Goal: Book appointment/travel/reservation

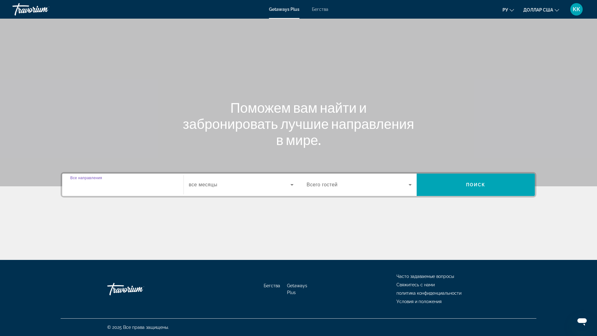
click at [119, 187] on input "Destination Все направления" at bounding box center [122, 185] width 105 height 7
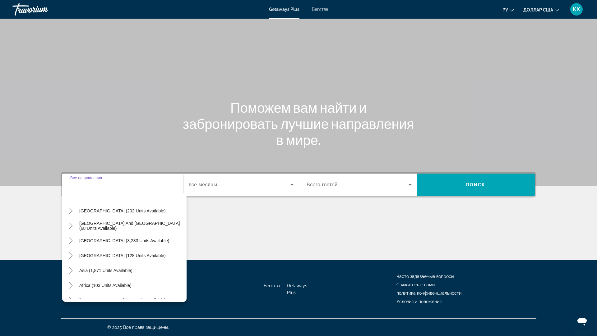
scroll to position [101, 0]
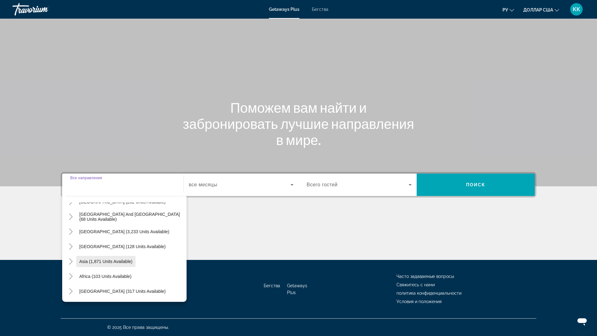
click at [122, 261] on span "Asia (1,871 units available)" at bounding box center [105, 261] width 53 height 5
type input "**********"
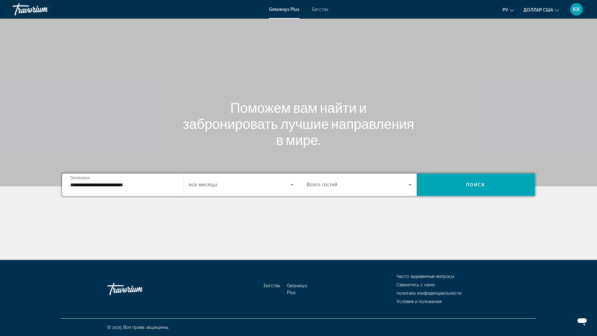
click at [200, 187] on span "все месяцы" at bounding box center [203, 184] width 29 height 5
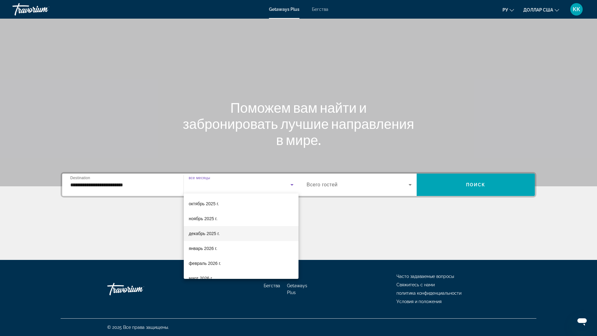
scroll to position [31, 0]
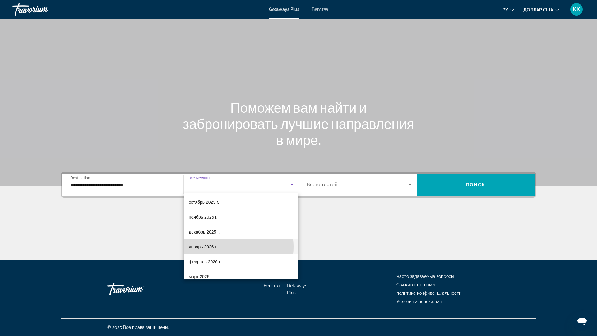
click at [213, 247] on font "январь 2026 г." at bounding box center [203, 247] width 29 height 5
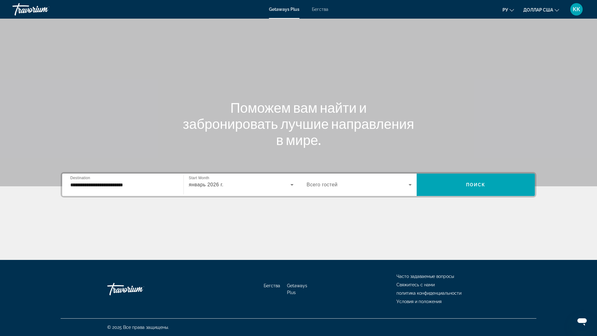
click at [325, 187] on span "Всего гостей" at bounding box center [322, 184] width 31 height 5
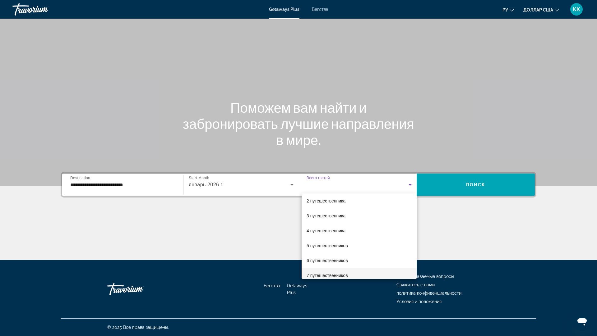
scroll to position [69, 0]
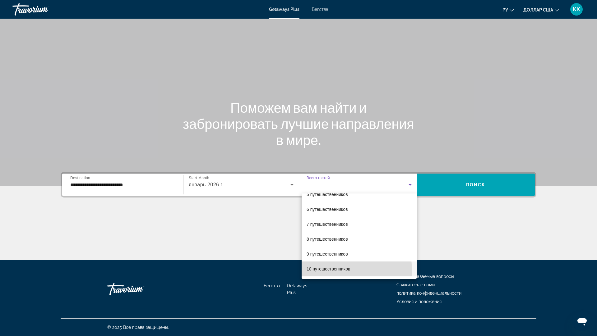
click at [316, 272] on span "10 путешественников" at bounding box center [329, 268] width 44 height 7
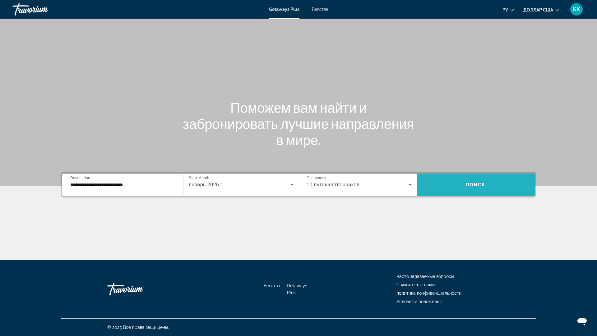
click at [487, 182] on span "Виджет поиска" at bounding box center [476, 185] width 118 height 15
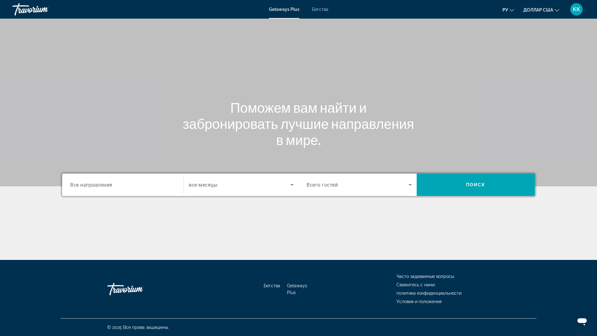
click at [217, 187] on span "все месяцы" at bounding box center [203, 185] width 29 height 6
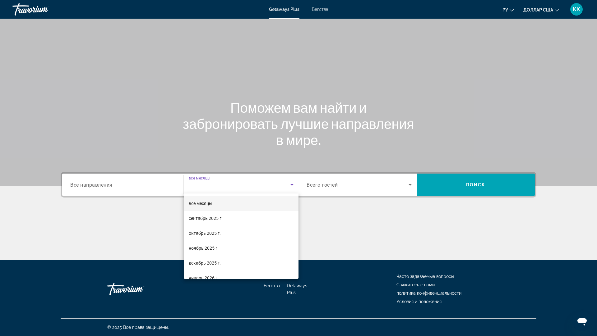
click at [210, 205] on font "все месяцы" at bounding box center [201, 203] width 24 height 5
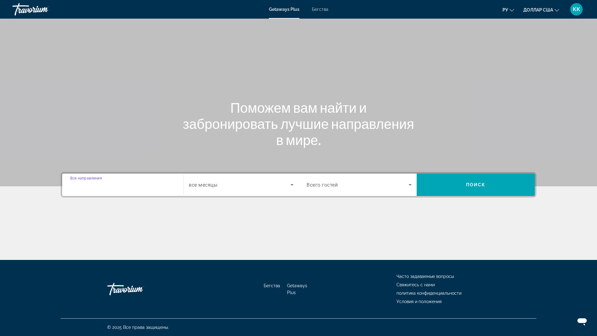
click at [118, 186] on input "Destination Все направления" at bounding box center [122, 185] width 105 height 7
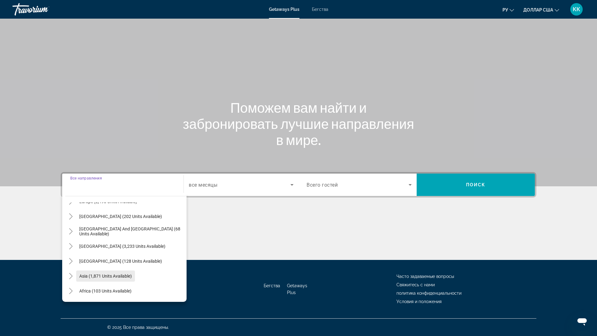
scroll to position [93, 0]
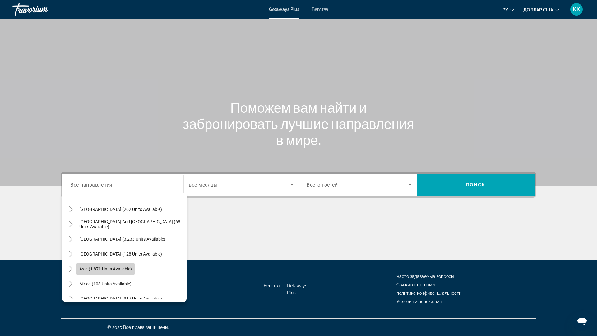
click at [93, 271] on span "Asia (1,871 units available)" at bounding box center [105, 269] width 53 height 5
type input "**********"
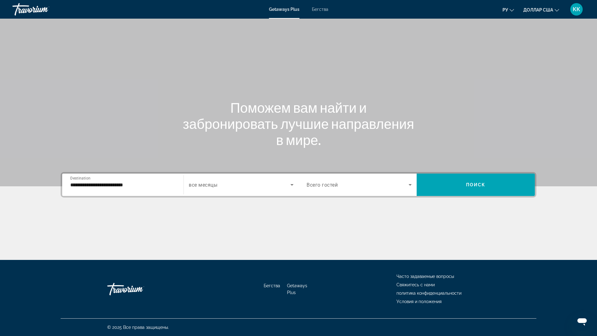
click at [313, 187] on span "Всего гостей" at bounding box center [322, 185] width 31 height 6
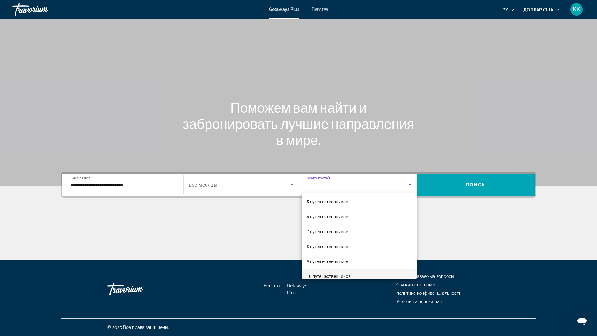
scroll to position [69, 0]
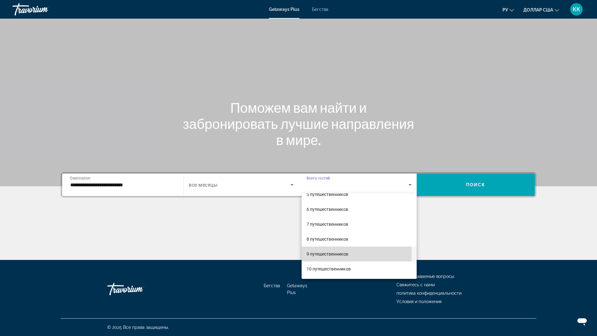
click at [320, 254] on font "9 путешественников" at bounding box center [328, 254] width 42 height 5
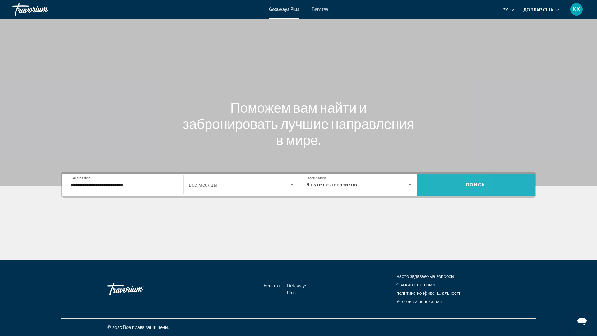
click at [436, 182] on span "Search widget" at bounding box center [476, 185] width 118 height 15
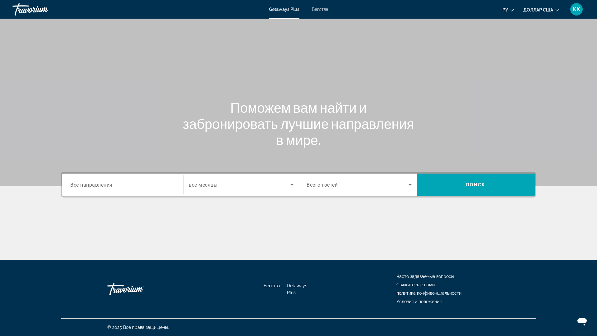
click at [150, 191] on div "Search widget" at bounding box center [122, 185] width 105 height 18
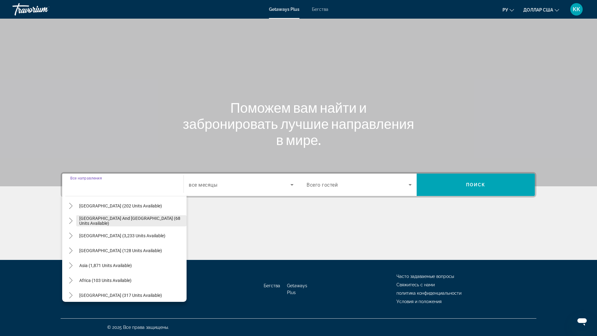
scroll to position [101, 0]
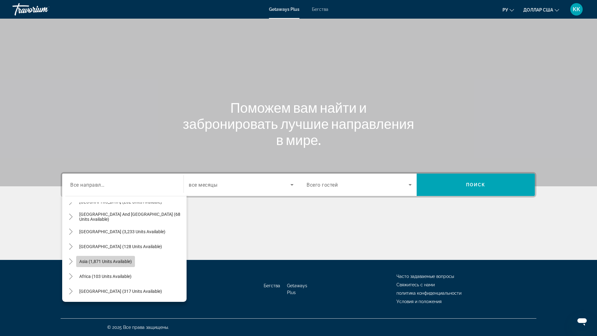
click at [107, 259] on span "Search widget" at bounding box center [105, 261] width 59 height 15
type input "**********"
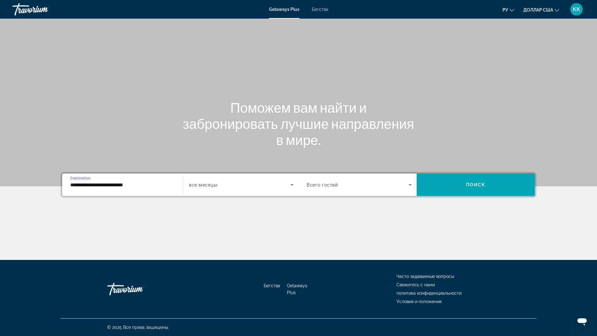
click at [323, 183] on span "Всего гостей" at bounding box center [322, 185] width 31 height 6
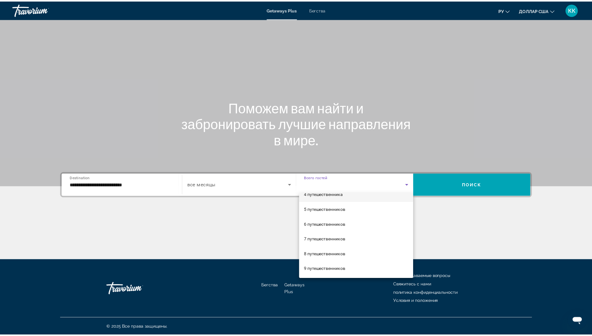
scroll to position [62, 0]
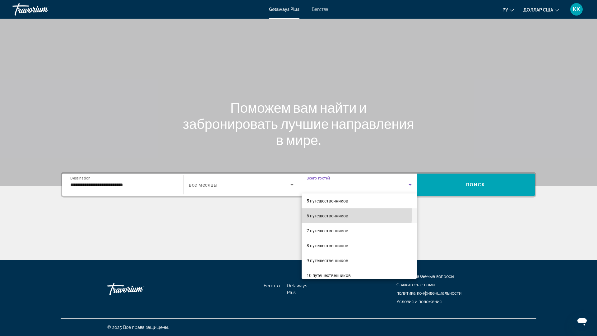
click at [317, 214] on font "6 путешественников" at bounding box center [328, 216] width 42 height 5
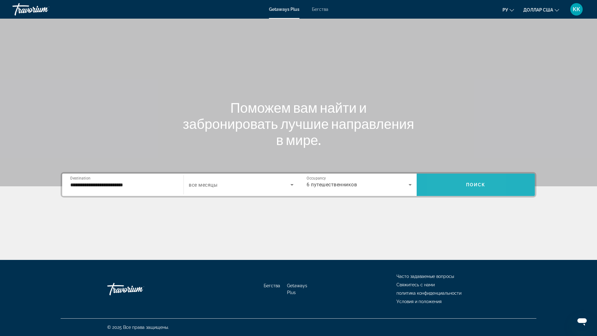
click at [441, 182] on span "Search widget" at bounding box center [476, 185] width 118 height 15
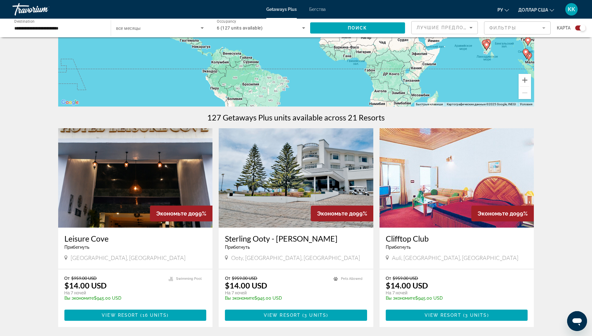
scroll to position [124, 0]
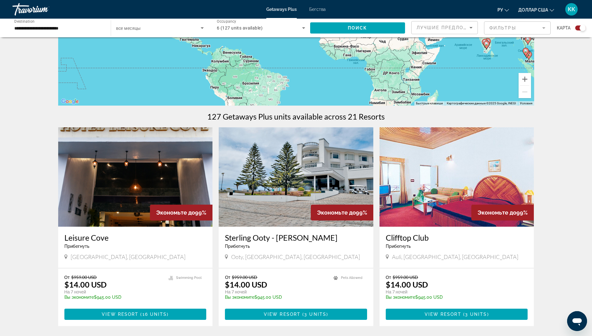
click at [286, 178] on img "Основное содержание" at bounding box center [296, 176] width 155 height 99
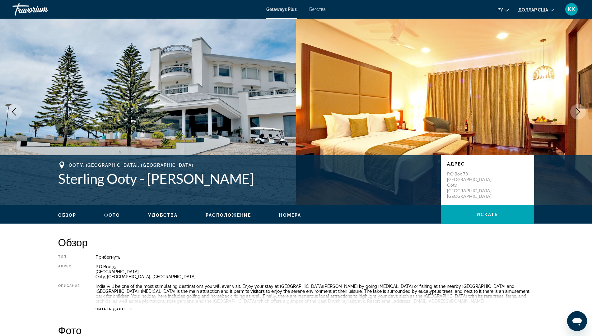
click at [579, 111] on icon "Next image" at bounding box center [577, 111] width 7 height 7
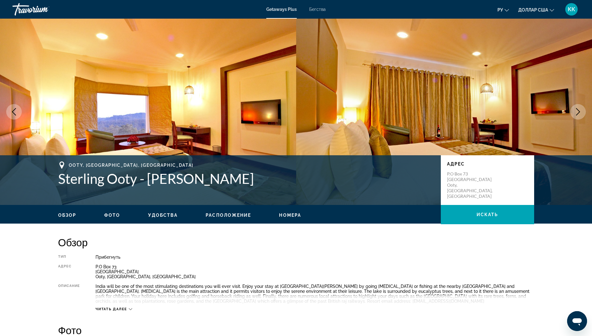
click at [579, 111] on icon "Next image" at bounding box center [577, 111] width 7 height 7
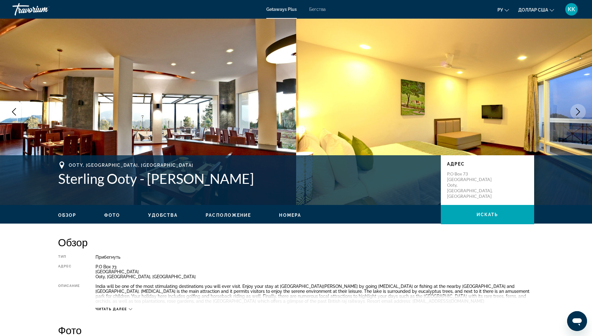
click at [579, 111] on icon "Next image" at bounding box center [577, 111] width 7 height 7
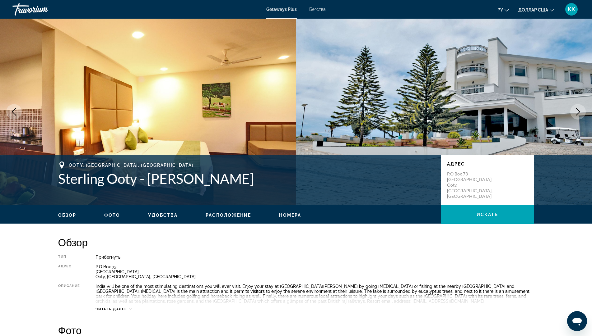
click at [579, 111] on icon "Next image" at bounding box center [577, 111] width 7 height 7
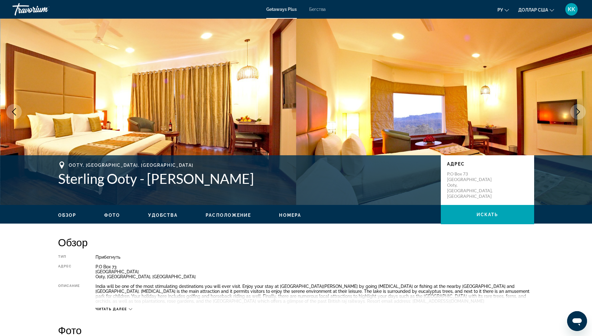
click at [579, 111] on icon "Next image" at bounding box center [577, 111] width 7 height 7
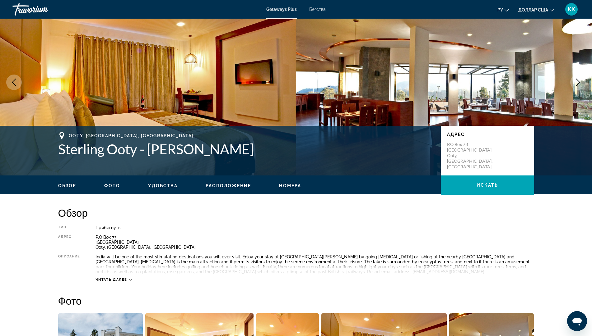
scroll to position [31, 0]
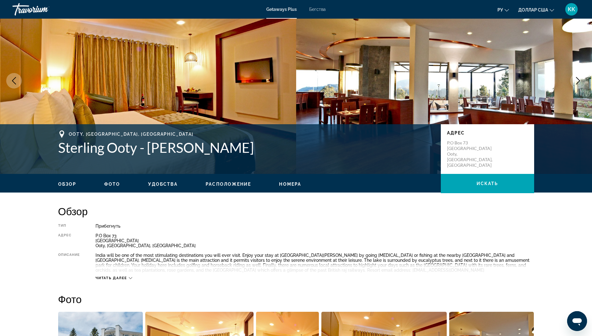
click at [129, 278] on icon "Основное содержание" at bounding box center [130, 278] width 3 height 3
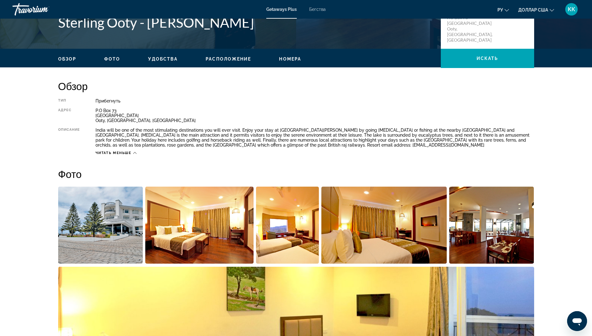
scroll to position [155, 0]
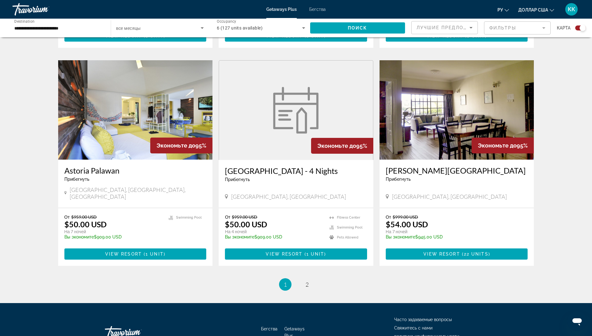
scroll to position [862, 0]
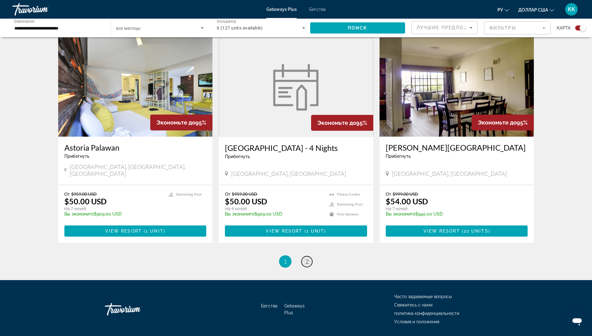
click at [306, 258] on span "2" at bounding box center [306, 261] width 3 height 7
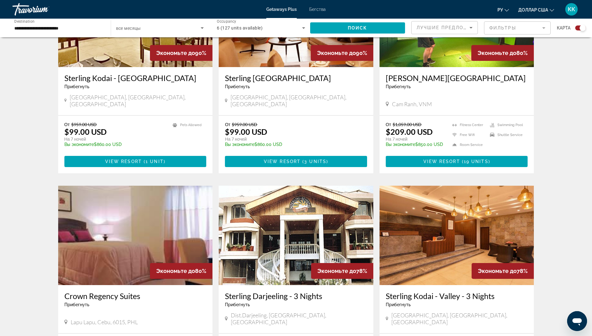
scroll to position [496, 0]
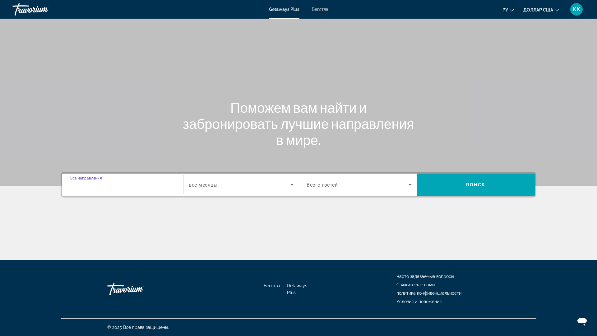
click at [144, 186] on input "Destination Все направления" at bounding box center [122, 185] width 105 height 7
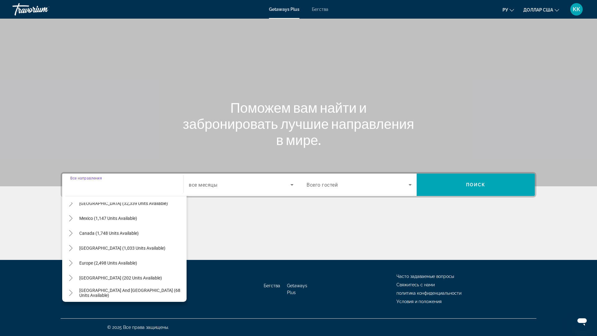
scroll to position [7, 0]
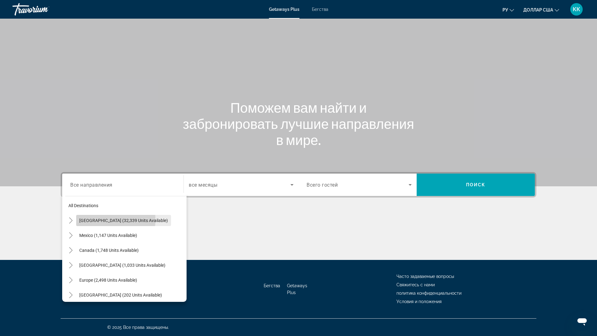
click at [106, 220] on span "[GEOGRAPHIC_DATA] (32,339 units available)" at bounding box center [123, 220] width 89 height 5
type input "**********"
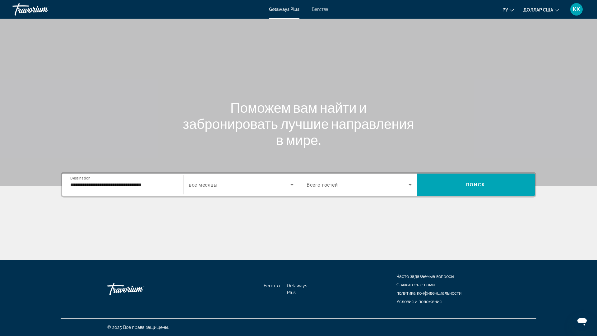
click at [328, 186] on span "Всего гостей" at bounding box center [322, 185] width 31 height 6
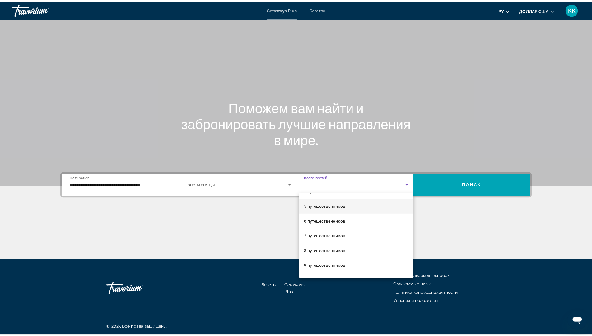
scroll to position [62, 0]
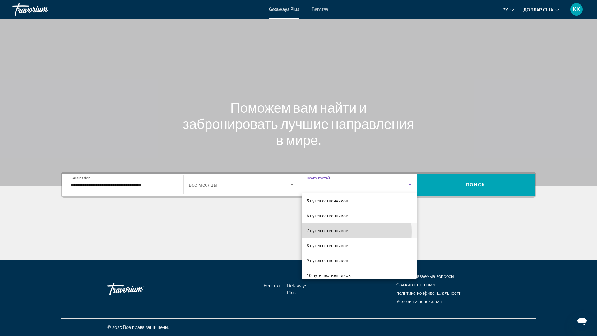
click at [312, 232] on font "7 путешественников" at bounding box center [328, 230] width 42 height 5
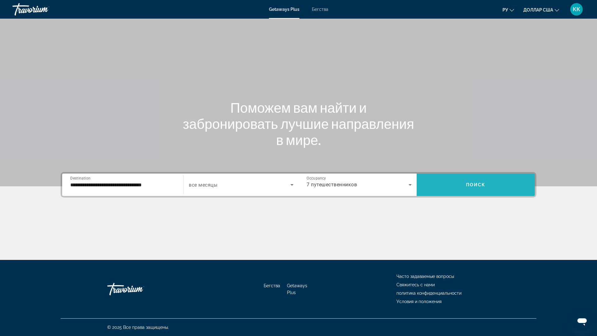
click at [448, 181] on span "Search widget" at bounding box center [476, 185] width 118 height 15
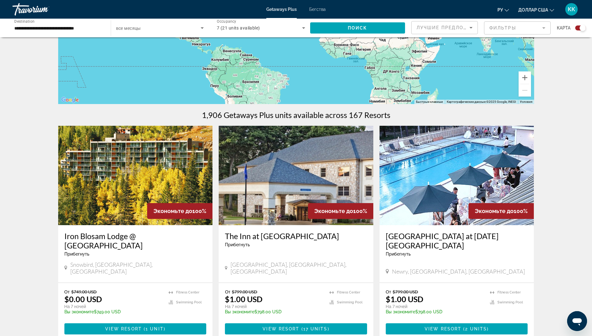
scroll to position [124, 0]
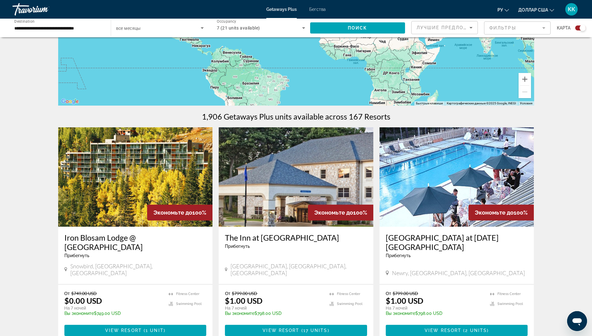
click at [424, 186] on img "Основное содержание" at bounding box center [456, 176] width 155 height 99
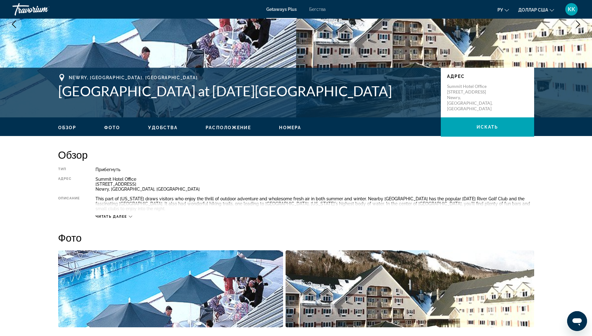
scroll to position [93, 0]
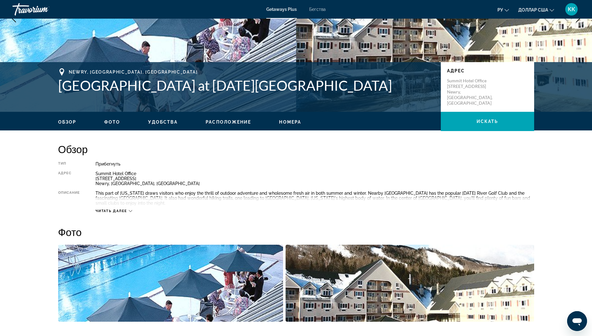
click at [119, 209] on span "Читать далее" at bounding box center [111, 211] width 32 height 4
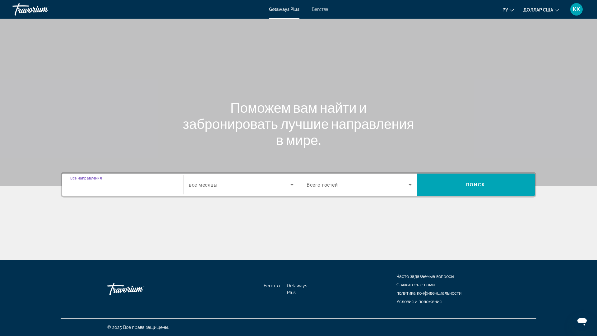
click at [147, 188] on input "Destination Все направления" at bounding box center [122, 185] width 105 height 7
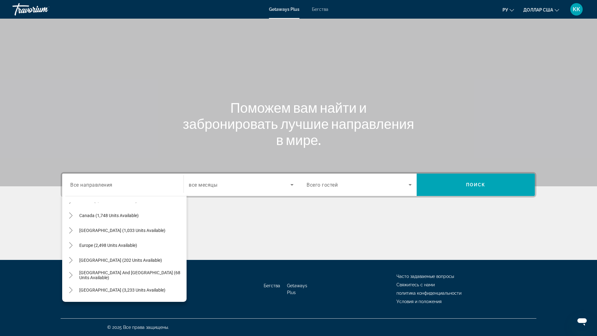
scroll to position [39, 0]
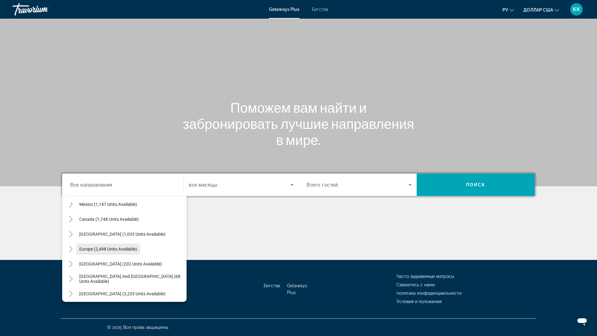
click at [122, 252] on span "Search widget" at bounding box center [108, 249] width 64 height 15
type input "**********"
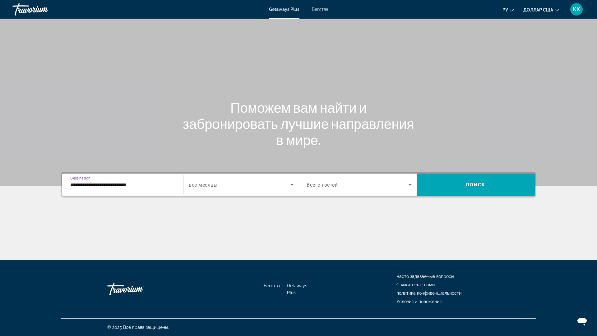
click at [331, 188] on span "Search widget" at bounding box center [358, 184] width 102 height 7
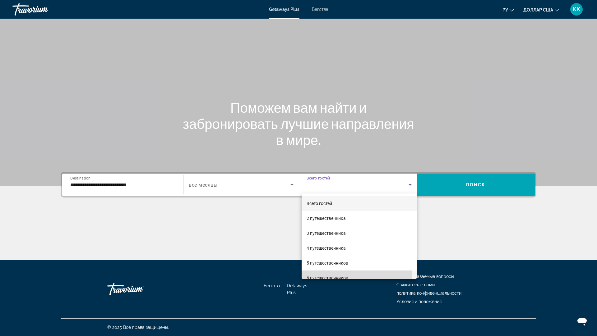
click at [316, 276] on font "6 путешественников" at bounding box center [328, 278] width 42 height 5
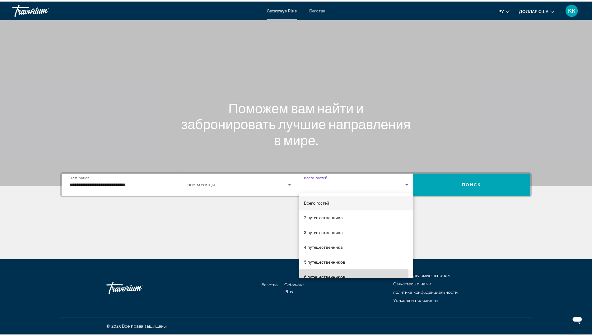
scroll to position [7, 0]
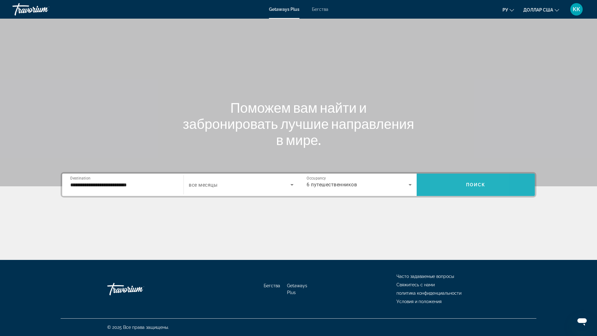
click at [444, 177] on span "Search widget" at bounding box center [476, 185] width 118 height 22
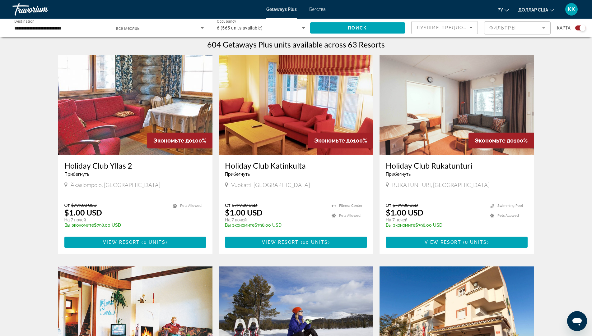
scroll to position [187, 0]
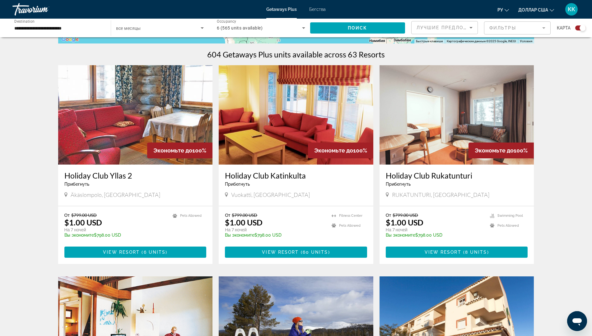
click at [293, 145] on img "Основное содержание" at bounding box center [296, 114] width 155 height 99
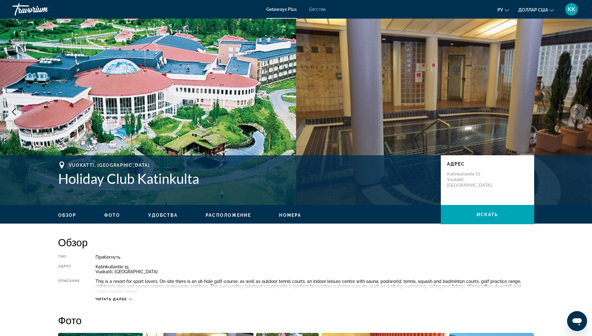
click at [124, 299] on span "Читать далее" at bounding box center [111, 300] width 32 height 4
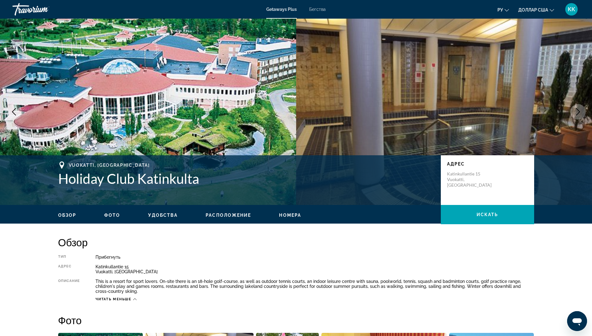
click at [135, 299] on icon "Основное содержание" at bounding box center [134, 300] width 3 height 2
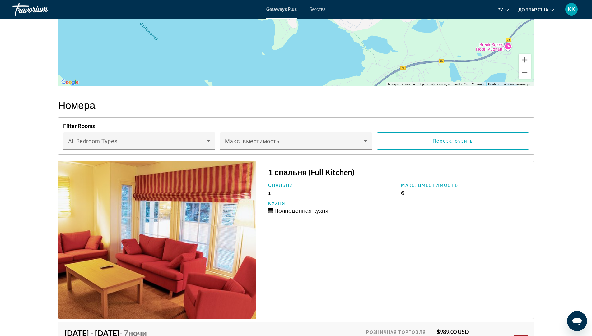
scroll to position [932, 0]
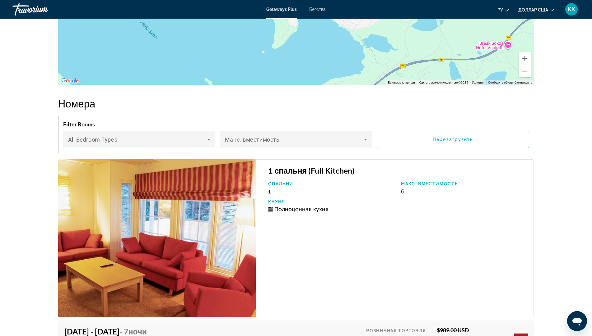
click at [190, 262] on img "Основное содержание" at bounding box center [157, 238] width 198 height 158
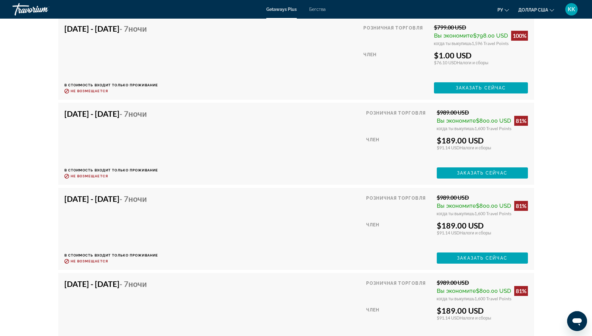
scroll to position [1492, 0]
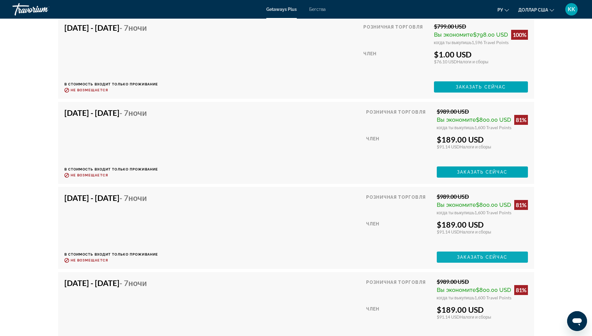
click at [445, 260] on span "Основное содержание" at bounding box center [481, 257] width 91 height 15
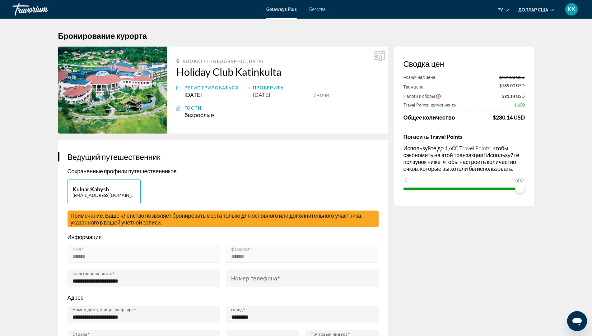
click at [106, 104] on img "Основное содержание" at bounding box center [112, 90] width 109 height 87
click at [125, 86] on img "Основное содержание" at bounding box center [112, 90] width 109 height 87
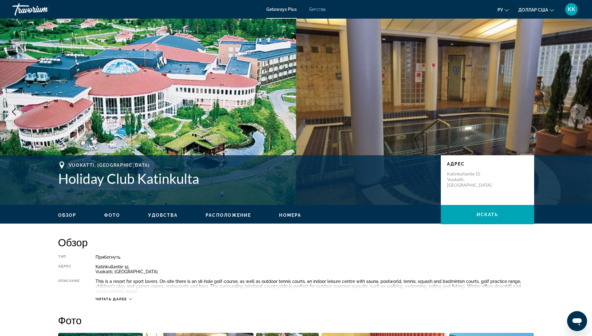
click at [574, 114] on icon "Next image" at bounding box center [577, 111] width 7 height 7
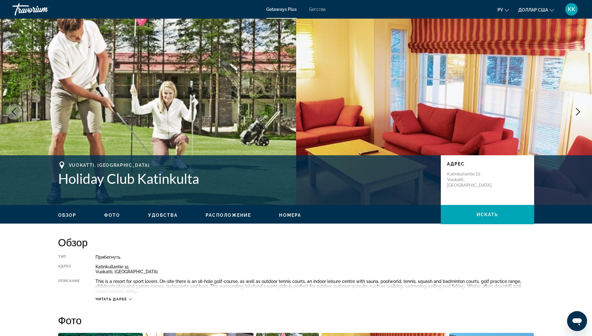
click at [574, 114] on icon "Next image" at bounding box center [577, 111] width 7 height 7
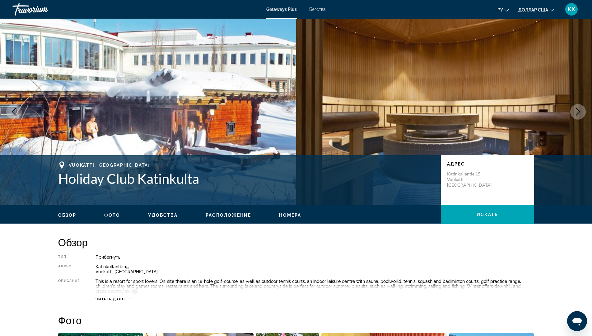
click at [574, 114] on icon "Next image" at bounding box center [577, 111] width 7 height 7
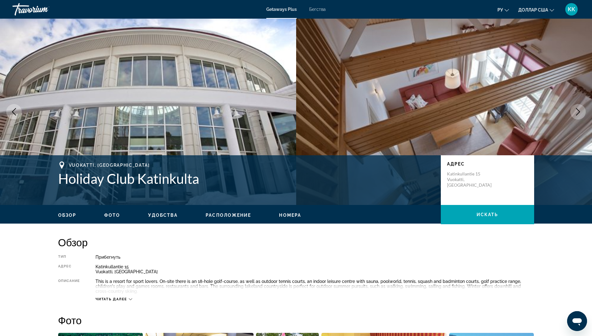
click at [574, 114] on icon "Next image" at bounding box center [577, 111] width 7 height 7
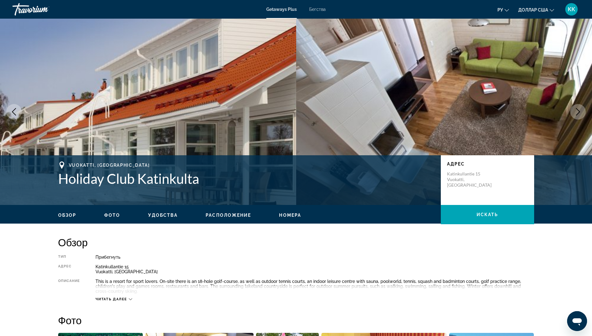
click at [574, 114] on icon "Next image" at bounding box center [577, 111] width 7 height 7
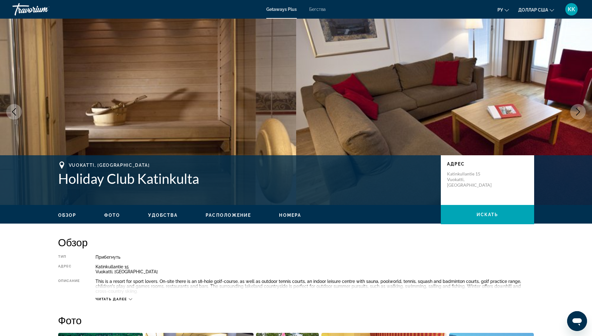
click at [574, 114] on icon "Next image" at bounding box center [577, 111] width 7 height 7
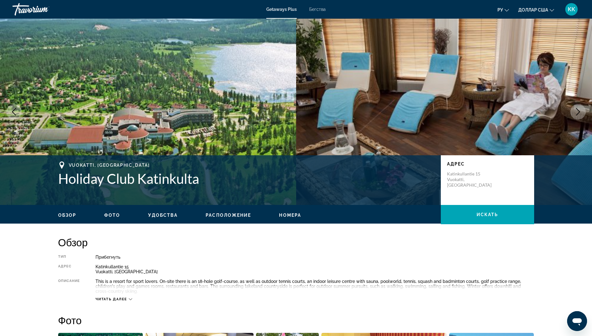
click at [574, 114] on icon "Next image" at bounding box center [577, 111] width 7 height 7
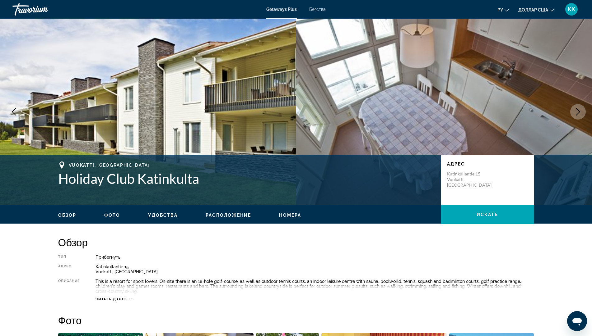
click at [574, 114] on icon "Next image" at bounding box center [577, 111] width 7 height 7
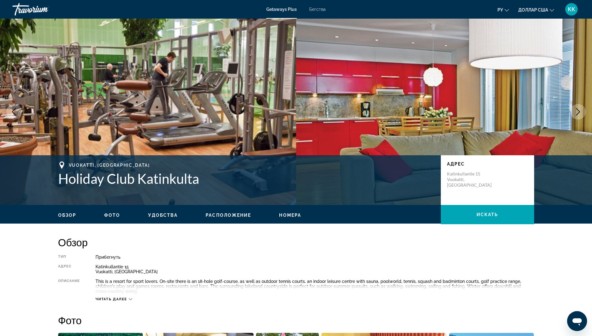
click at [574, 114] on icon "Next image" at bounding box center [577, 111] width 7 height 7
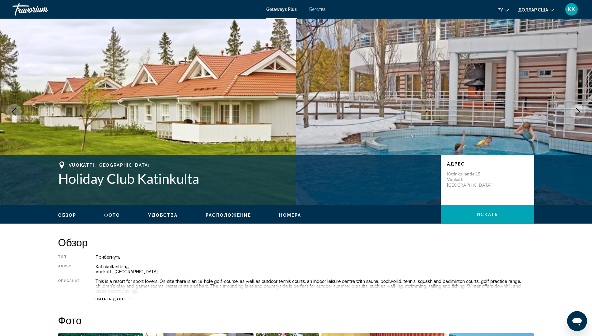
click at [574, 114] on icon "Next image" at bounding box center [577, 111] width 7 height 7
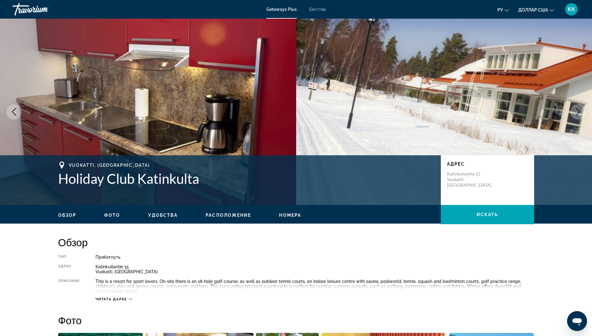
click at [574, 114] on icon "Next image" at bounding box center [577, 111] width 7 height 7
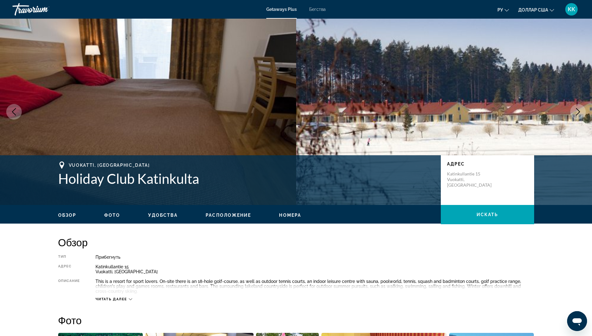
click at [573, 114] on button "Next image" at bounding box center [578, 112] width 16 height 16
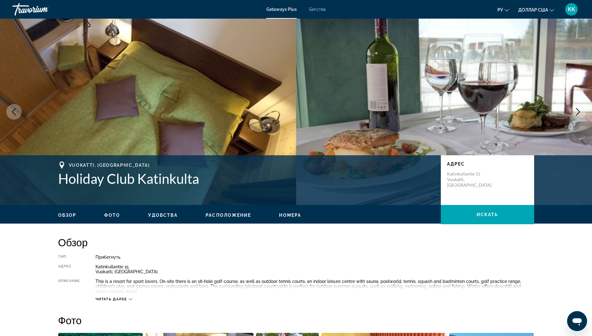
click at [573, 114] on button "Next image" at bounding box center [578, 112] width 16 height 16
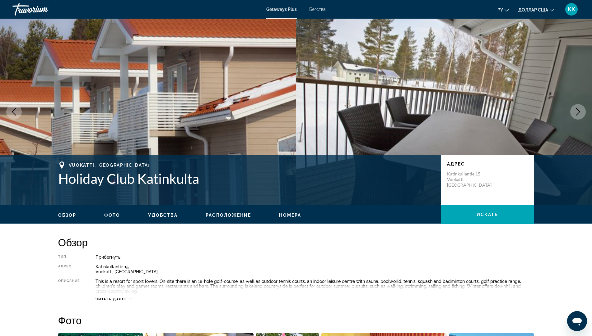
click at [573, 114] on button "Next image" at bounding box center [578, 112] width 16 height 16
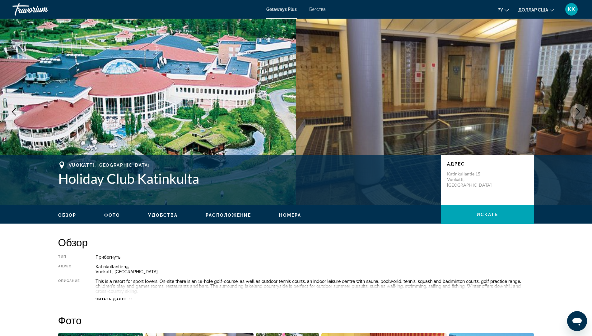
click at [573, 114] on button "Next image" at bounding box center [578, 112] width 16 height 16
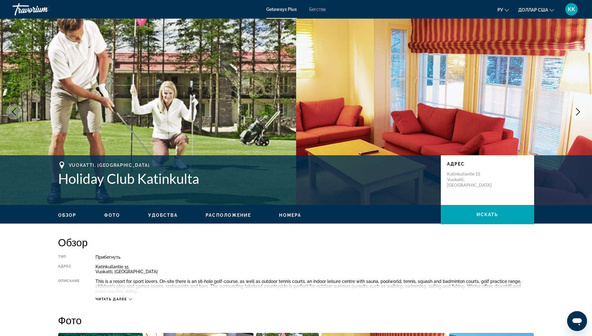
click at [573, 114] on button "Next image" at bounding box center [578, 112] width 16 height 16
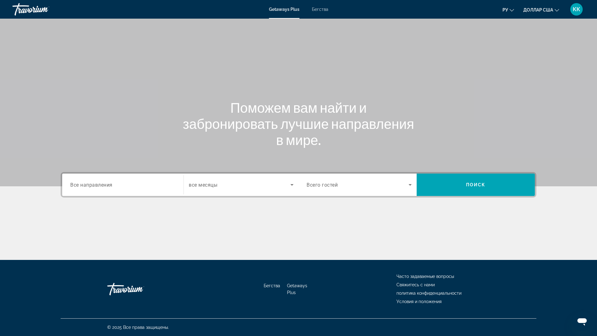
click at [83, 185] on span "Все направления" at bounding box center [91, 185] width 42 height 6
click at [83, 185] on input "Destination Все направления" at bounding box center [122, 185] width 105 height 7
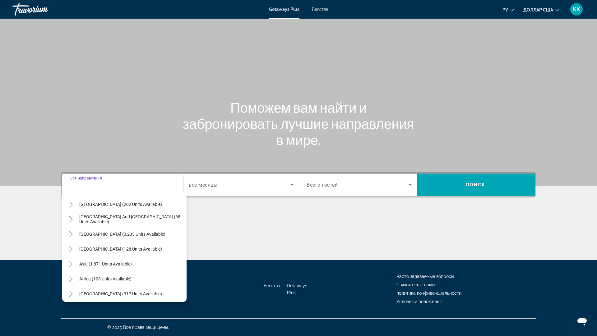
scroll to position [101, 0]
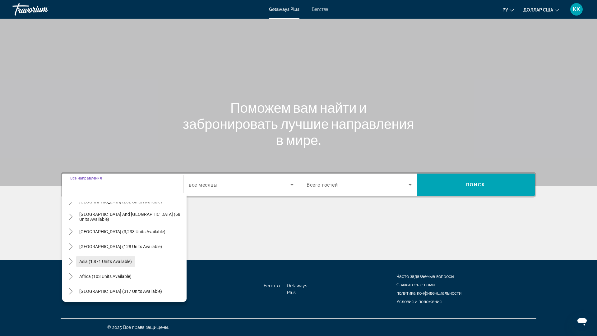
click at [96, 262] on span "Asia (1,871 units available)" at bounding box center [105, 261] width 53 height 5
type input "**********"
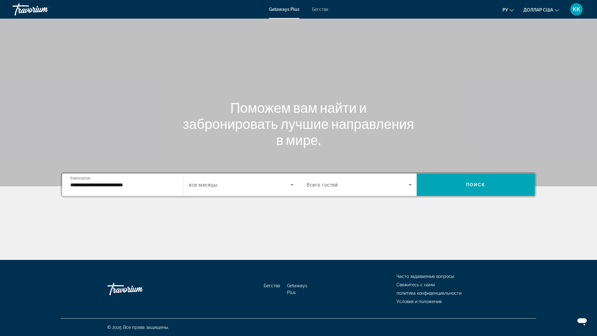
click at [334, 184] on span "Всего гостей" at bounding box center [322, 185] width 31 height 6
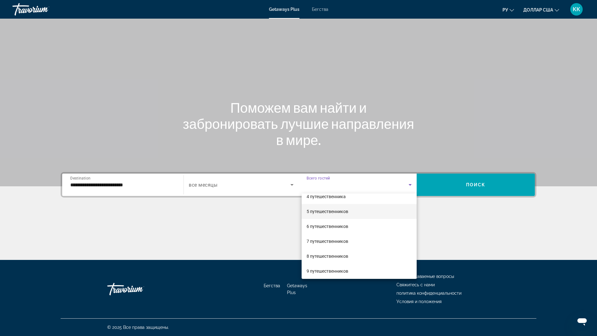
scroll to position [62, 0]
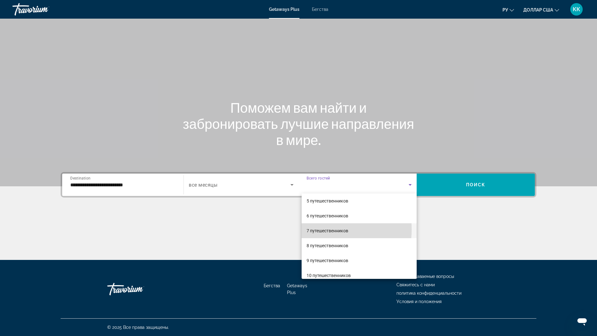
click at [316, 230] on font "7 путешественников" at bounding box center [328, 230] width 42 height 5
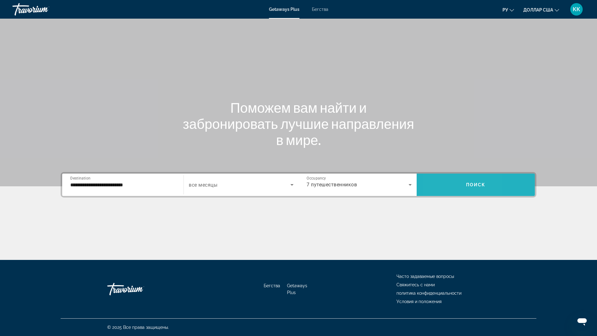
click at [439, 186] on span "Search widget" at bounding box center [476, 185] width 118 height 15
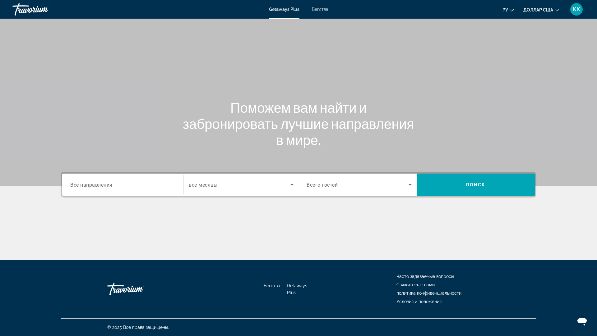
click at [380, 183] on span "Search widget" at bounding box center [358, 184] width 102 height 7
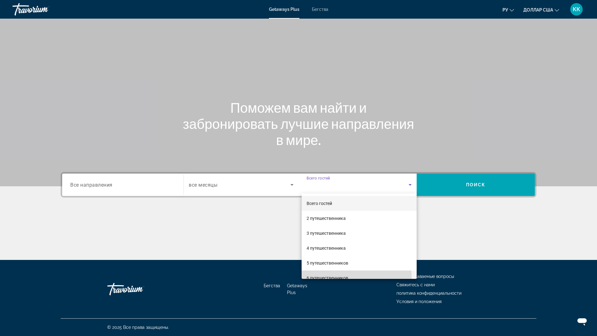
click at [325, 278] on font "6 путешественников" at bounding box center [328, 278] width 42 height 5
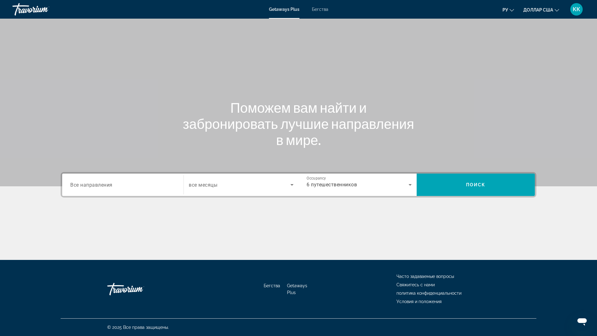
click at [98, 185] on span "Все направления" at bounding box center [91, 185] width 42 height 6
click at [98, 185] on input "Destination Все направления" at bounding box center [122, 185] width 105 height 7
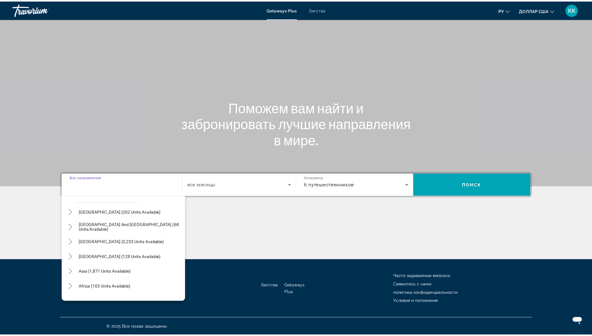
scroll to position [93, 0]
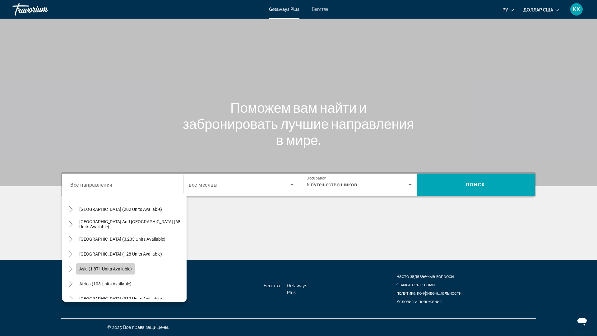
click at [81, 270] on span "Asia (1,871 units available)" at bounding box center [105, 269] width 53 height 5
type input "**********"
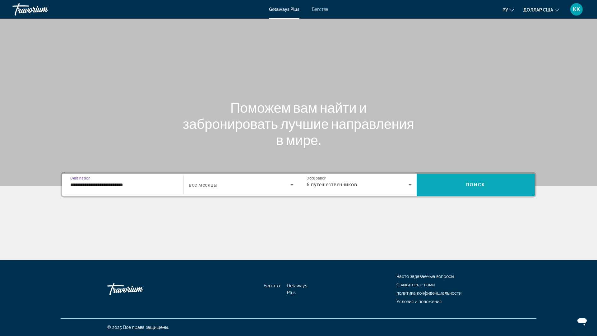
click at [457, 179] on span "Search widget" at bounding box center [476, 185] width 118 height 15
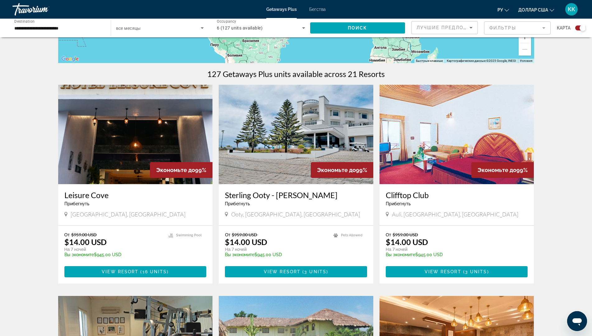
scroll to position [187, 0]
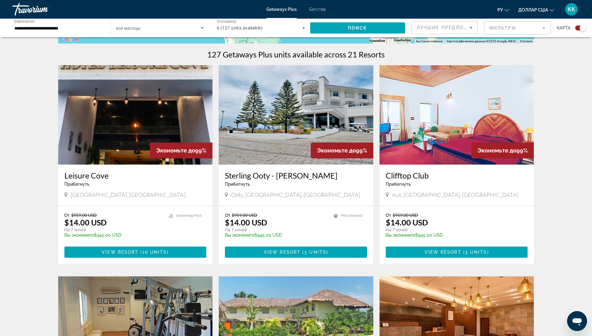
click at [286, 147] on img "Основное содержание" at bounding box center [296, 114] width 155 height 99
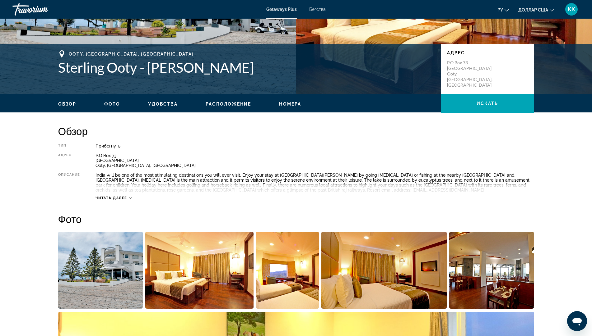
scroll to position [124, 0]
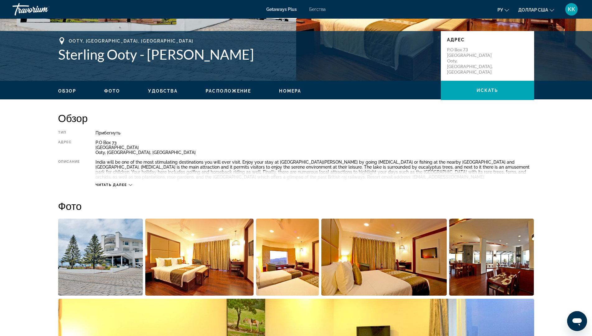
click at [132, 185] on icon "Основное содержание" at bounding box center [130, 184] width 3 height 3
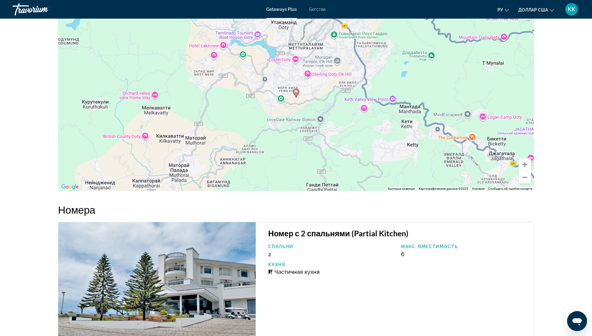
scroll to position [902, 0]
